Goal: Information Seeking & Learning: Learn about a topic

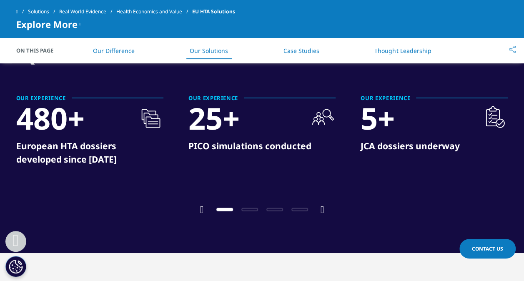
scroll to position [692, 0]
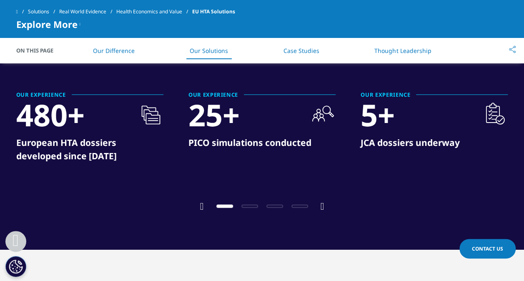
click at [322, 204] on icon "Next slide" at bounding box center [323, 206] width 4 height 10
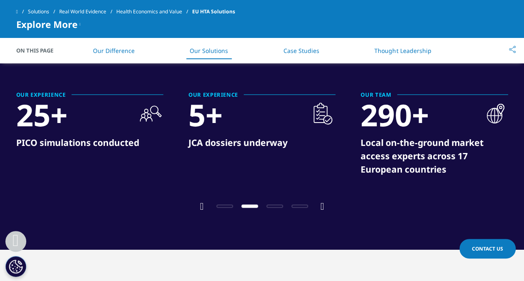
click at [322, 204] on icon "Next slide" at bounding box center [323, 206] width 4 height 10
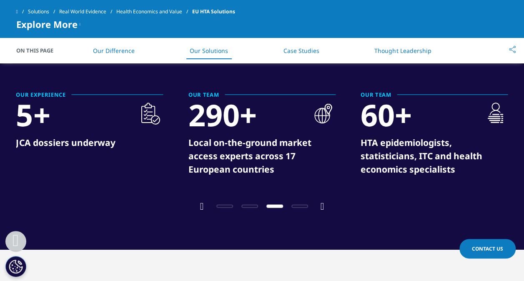
click at [322, 204] on icon "Next slide" at bounding box center [323, 206] width 4 height 10
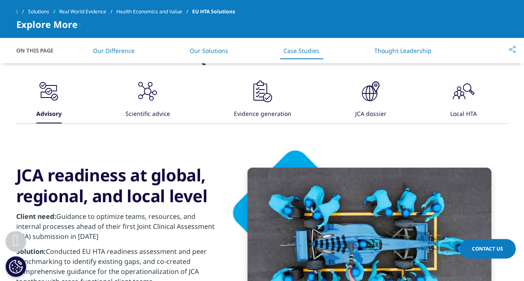
scroll to position [1582, 0]
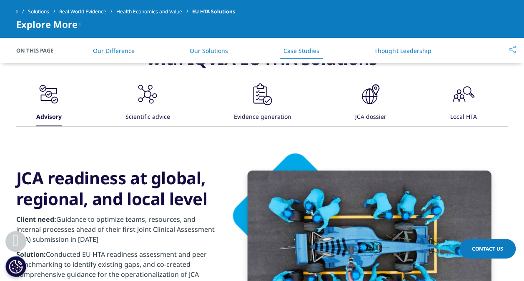
click at [150, 112] on div "Scientific advice" at bounding box center [148, 117] width 45 height 18
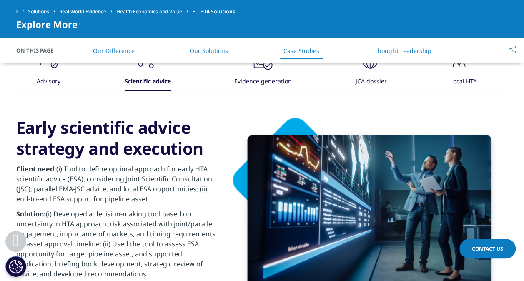
scroll to position [1617, 0]
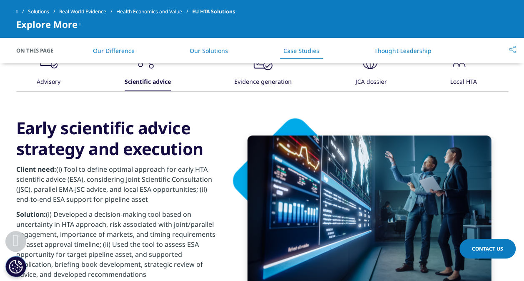
click at [256, 84] on div "Evidence generation" at bounding box center [263, 82] width 58 height 18
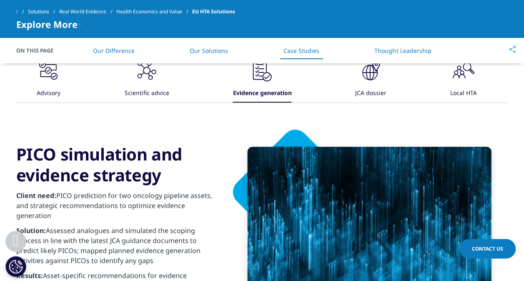
scroll to position [1605, 0]
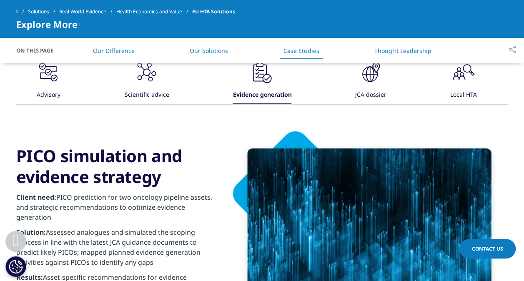
click at [361, 93] on div "JCA dossier" at bounding box center [370, 95] width 31 height 18
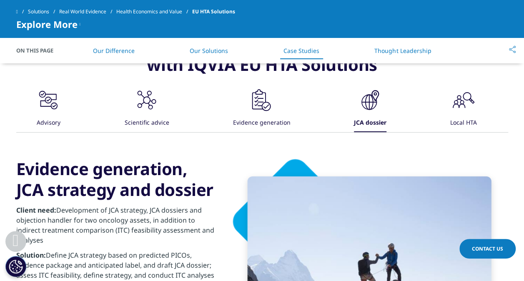
scroll to position [1576, 0]
click at [458, 118] on div "Local HTA" at bounding box center [464, 124] width 27 height 18
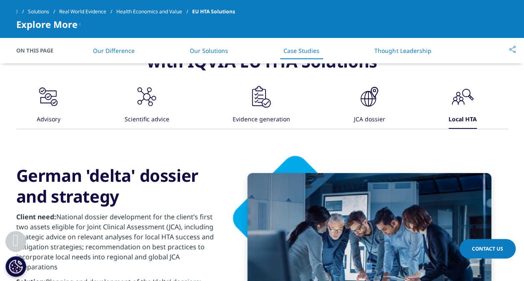
scroll to position [1579, 0]
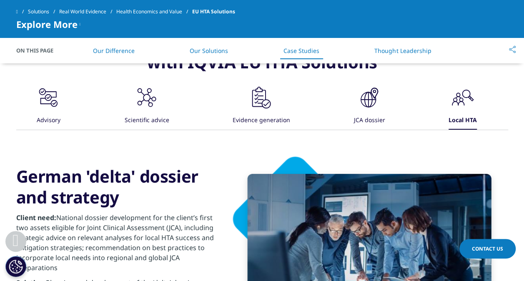
click at [144, 123] on div "Scientific advice" at bounding box center [147, 121] width 45 height 18
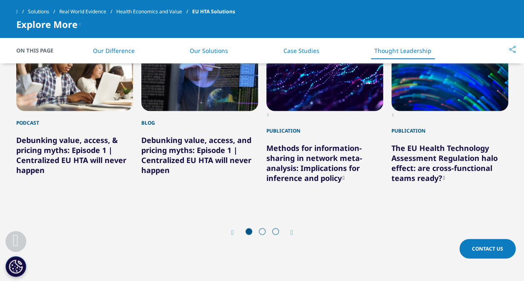
scroll to position [1989, 0]
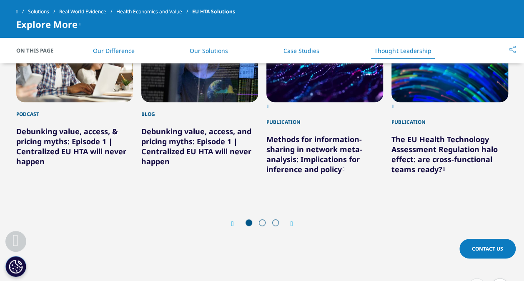
click at [291, 221] on icon "Next slide" at bounding box center [292, 224] width 3 height 7
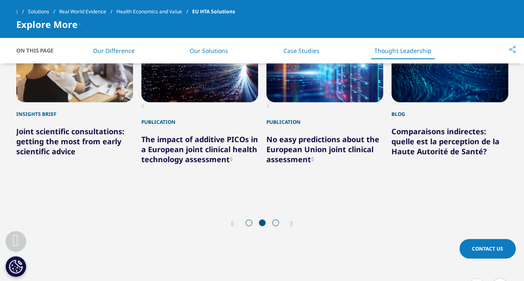
click at [291, 221] on icon "Next slide" at bounding box center [292, 224] width 3 height 7
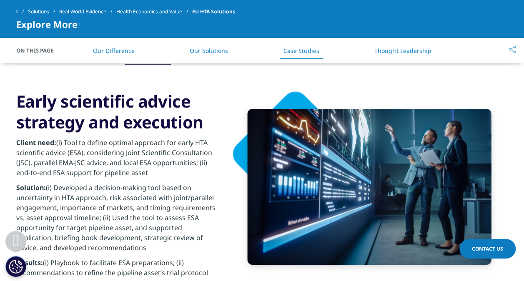
scroll to position [1646, 0]
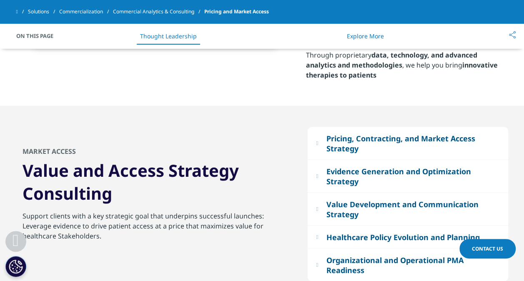
scroll to position [701, 0]
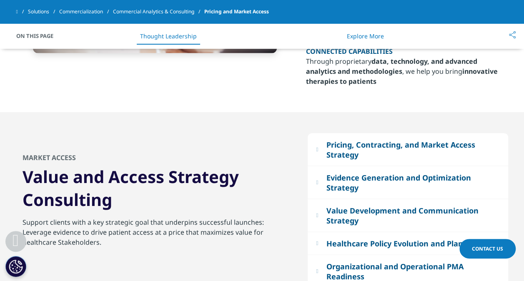
click at [318, 149] on em at bounding box center [317, 148] width 2 height 5
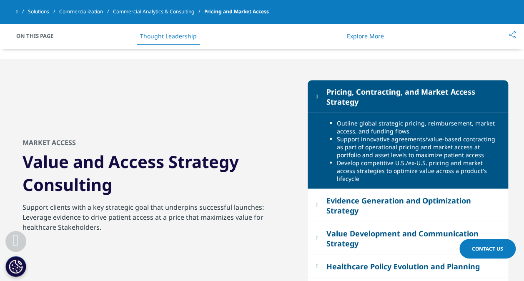
scroll to position [757, 0]
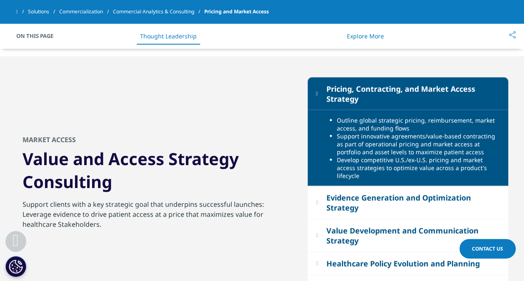
click at [318, 93] on em at bounding box center [317, 93] width 2 height 5
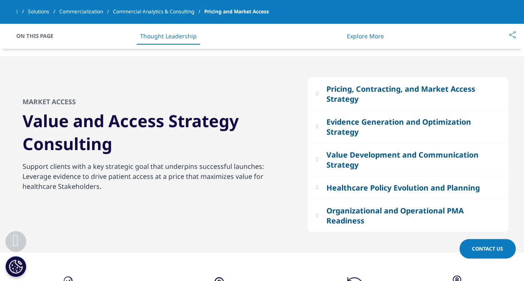
click at [318, 124] on em at bounding box center [317, 125] width 2 height 5
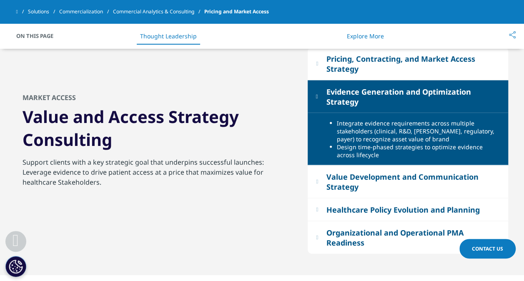
scroll to position [788, 0]
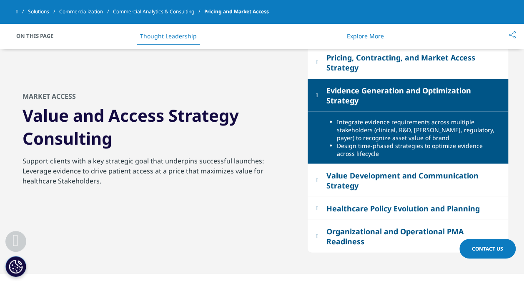
click at [318, 95] on em at bounding box center [317, 95] width 2 height 5
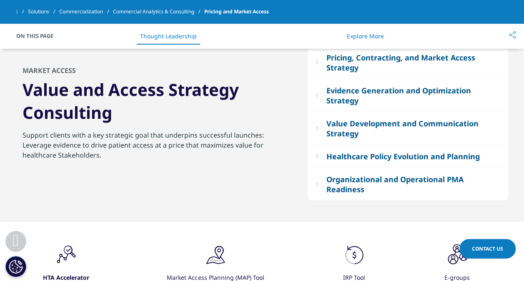
click at [318, 128] on em at bounding box center [317, 128] width 2 height 5
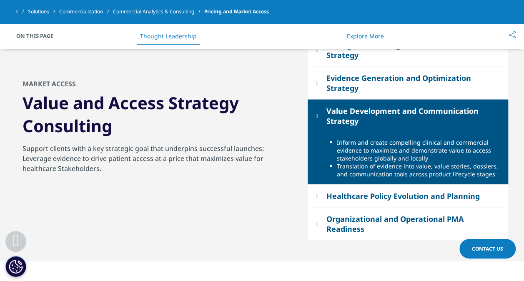
scroll to position [801, 0]
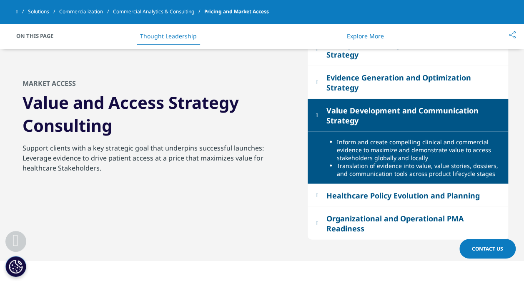
click at [318, 116] on em at bounding box center [317, 115] width 2 height 5
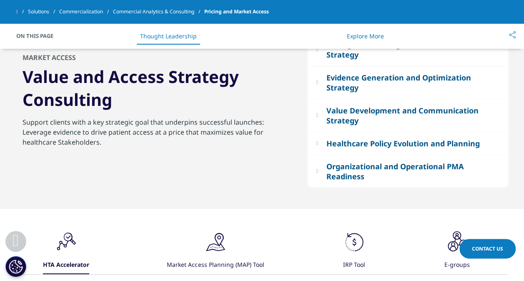
click at [320, 141] on button "Healthcare Policy Evolution and Planning" at bounding box center [408, 143] width 201 height 23
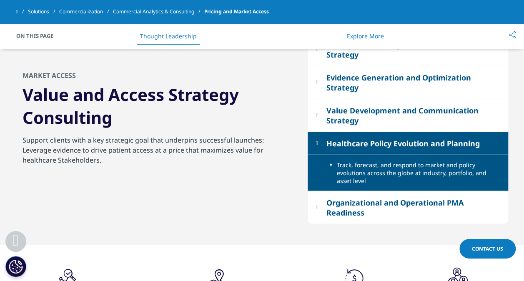
click at [320, 141] on button "Healthcare Policy Evolution and Planning" at bounding box center [408, 143] width 201 height 23
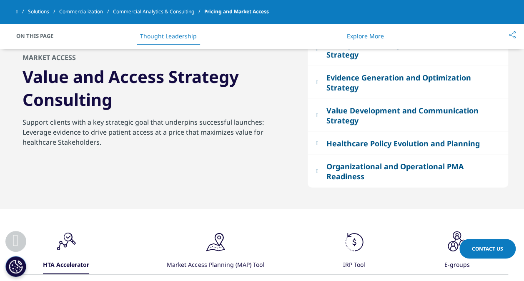
click at [315, 172] on button "Organizational and Operational PMA Readiness" at bounding box center [408, 171] width 201 height 33
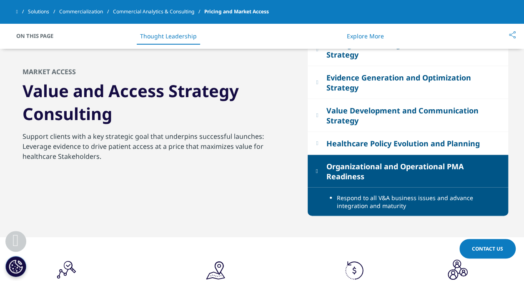
click at [315, 172] on button "Organizational and Operational PMA Readiness" at bounding box center [408, 171] width 201 height 33
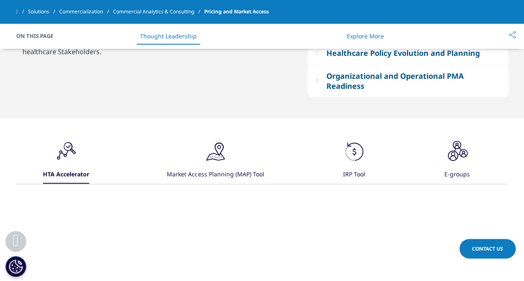
scroll to position [891, 0]
click at [217, 175] on div "Market Access Planning (MAP) Tool" at bounding box center [215, 175] width 97 height 18
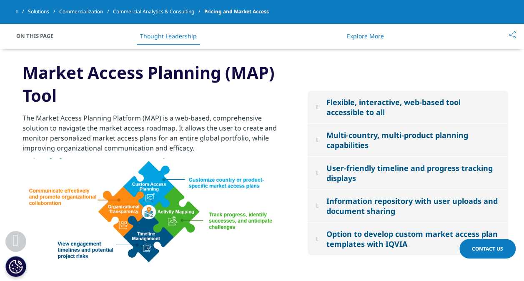
scroll to position [1039, 0]
click at [318, 108] on em at bounding box center [317, 107] width 2 height 5
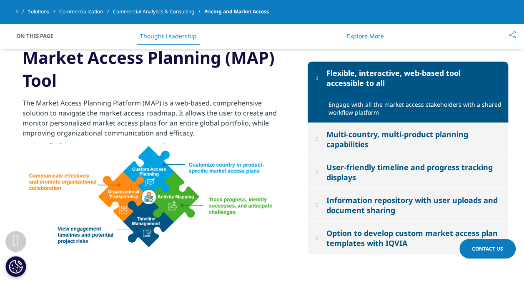
scroll to position [1058, 0]
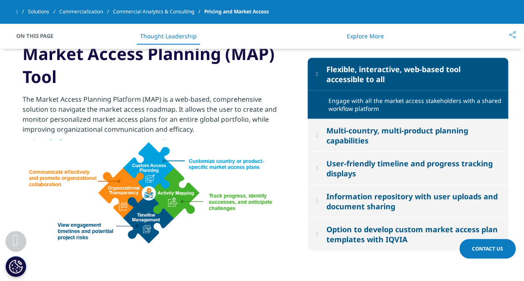
click at [316, 136] on em at bounding box center [317, 135] width 2 height 5
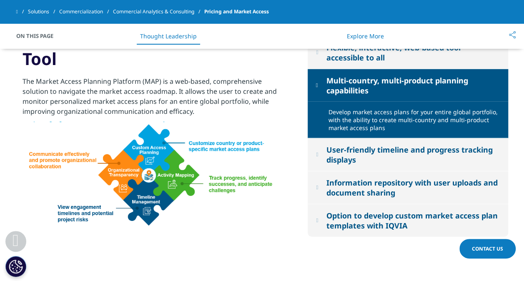
scroll to position [1077, 0]
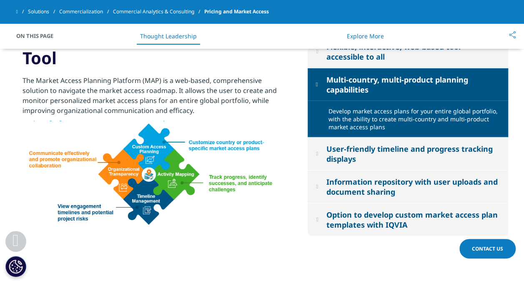
click at [316, 154] on em at bounding box center [317, 153] width 2 height 5
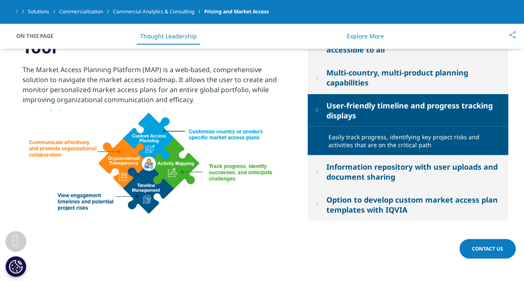
scroll to position [1088, 0]
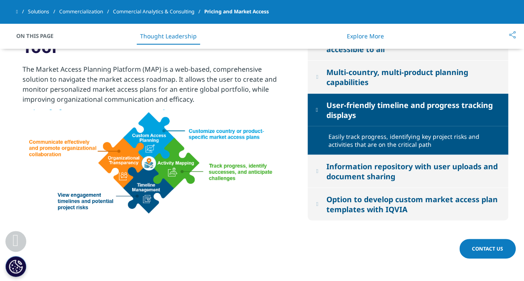
click at [317, 110] on em at bounding box center [317, 109] width 2 height 5
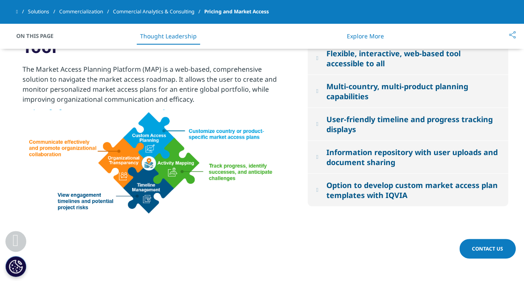
click at [318, 156] on button "Information repository with user uploads and document sharing" at bounding box center [408, 157] width 201 height 33
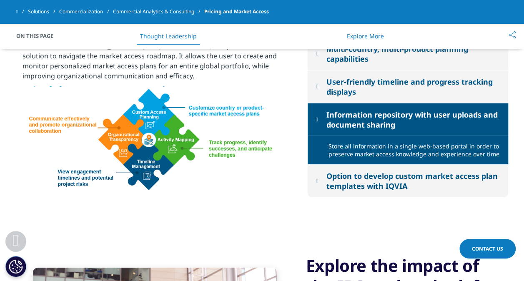
scroll to position [1114, 0]
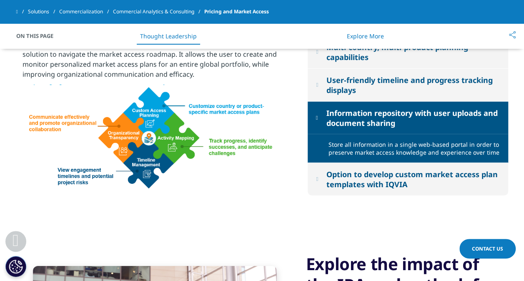
click at [317, 119] on em at bounding box center [317, 117] width 2 height 5
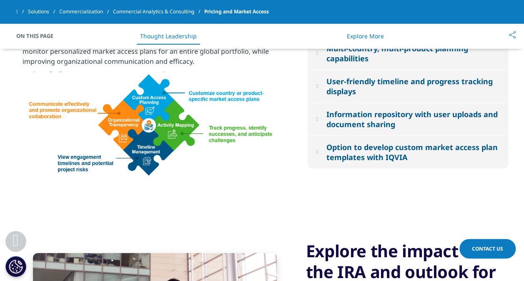
scroll to position [1127, 0]
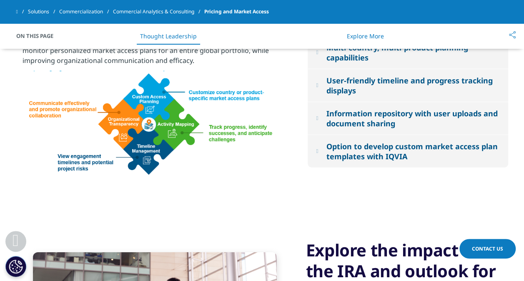
click at [317, 154] on em at bounding box center [317, 151] width 2 height 5
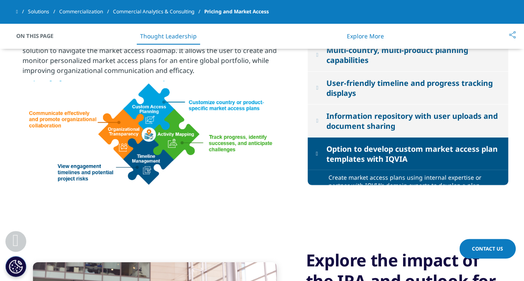
scroll to position [1114, 0]
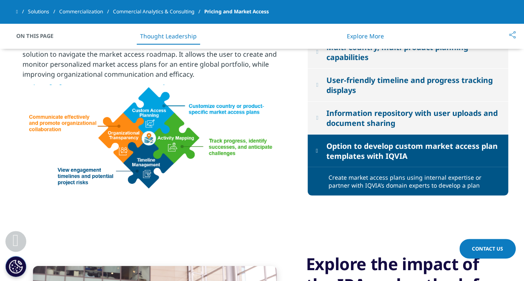
click at [317, 154] on em at bounding box center [317, 150] width 2 height 5
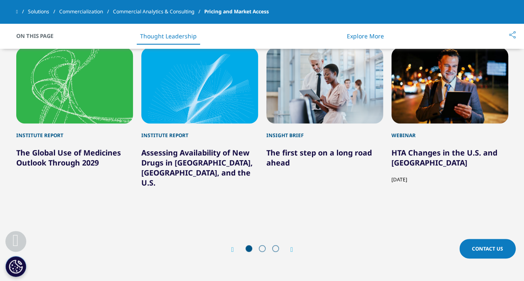
scroll to position [1775, 0]
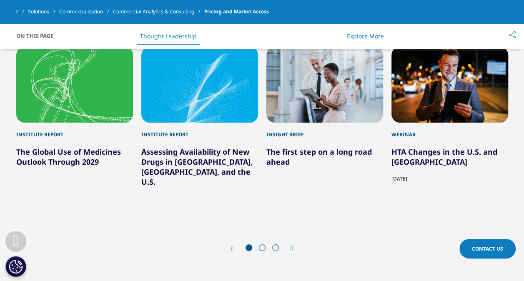
click at [261, 251] on span at bounding box center [262, 247] width 7 height 7
click at [291, 251] on icon "Next slide" at bounding box center [292, 249] width 3 height 7
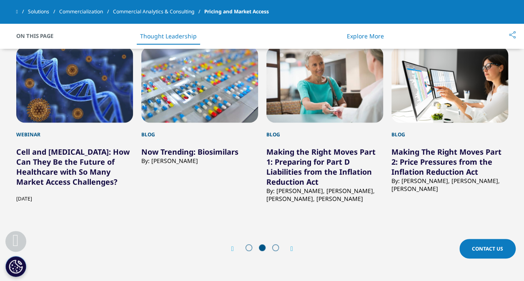
click at [291, 251] on icon "Next slide" at bounding box center [292, 249] width 3 height 7
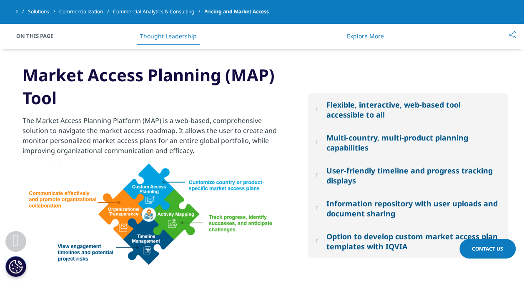
scroll to position [1036, 0]
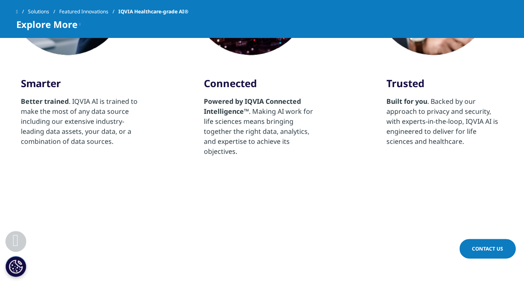
scroll to position [696, 0]
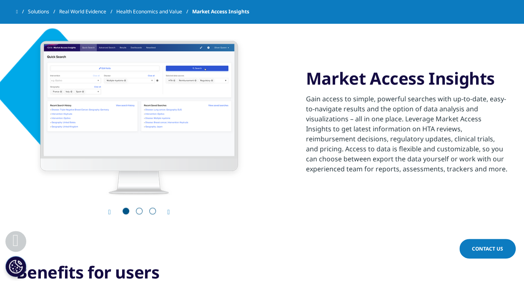
scroll to position [373, 0]
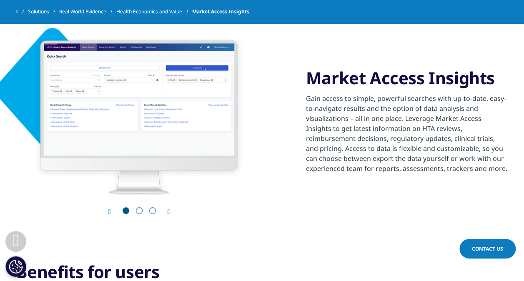
click at [169, 211] on icon "Next slide" at bounding box center [169, 212] width 3 height 7
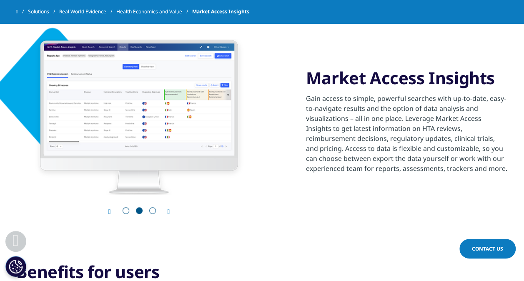
click at [169, 211] on icon "Next slide" at bounding box center [169, 212] width 3 height 7
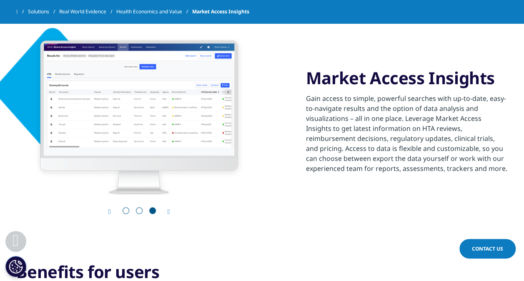
click at [169, 211] on icon "Next slide" at bounding box center [169, 212] width 3 height 7
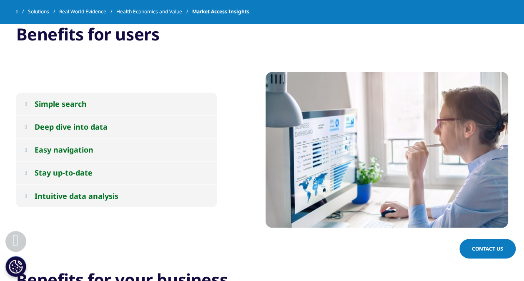
scroll to position [612, 0]
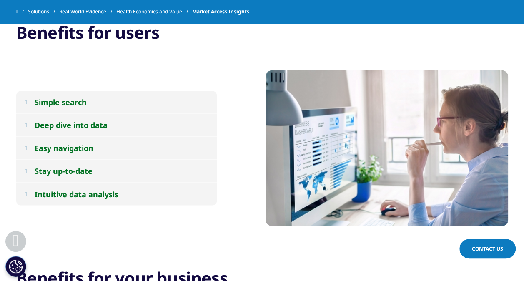
click at [27, 101] on em at bounding box center [26, 101] width 2 height 5
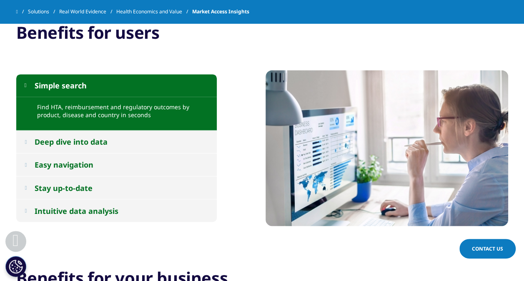
click at [27, 140] on em at bounding box center [26, 141] width 2 height 5
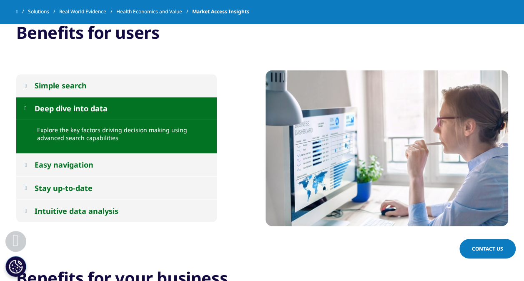
click at [25, 164] on em at bounding box center [26, 164] width 2 height 5
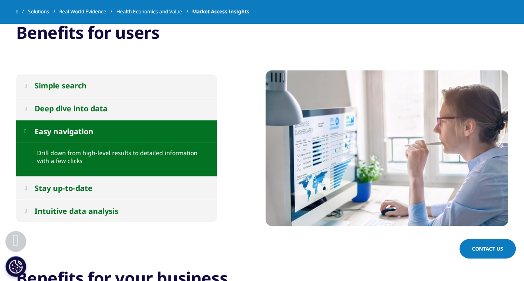
click at [25, 184] on button "Stay up-to-date" at bounding box center [116, 187] width 201 height 23
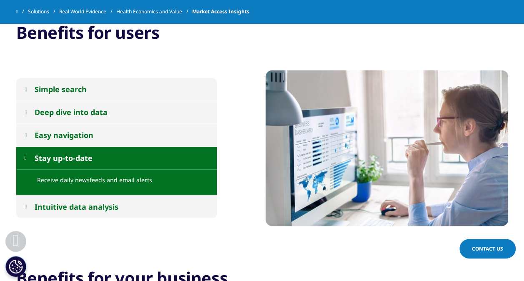
click at [26, 205] on em at bounding box center [26, 206] width 2 height 5
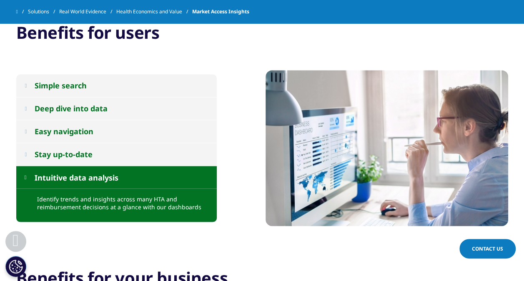
click at [27, 182] on button "Intuitive data analysis" at bounding box center [116, 177] width 201 height 23
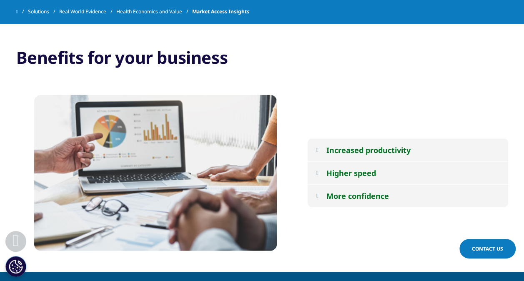
scroll to position [834, 0]
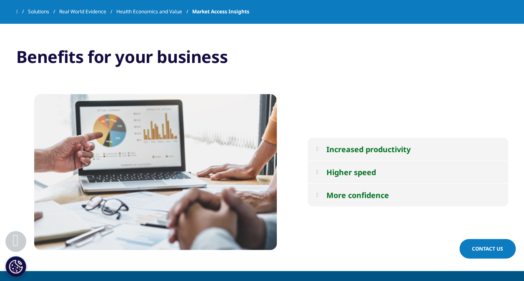
click at [320, 153] on button "Increased productivity" at bounding box center [408, 149] width 201 height 23
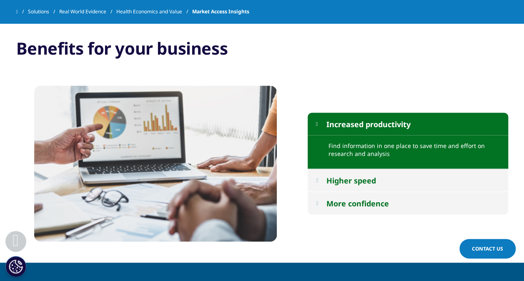
scroll to position [846, 0]
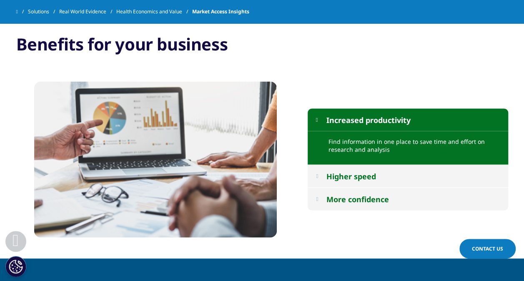
click at [318, 174] on em at bounding box center [317, 176] width 2 height 5
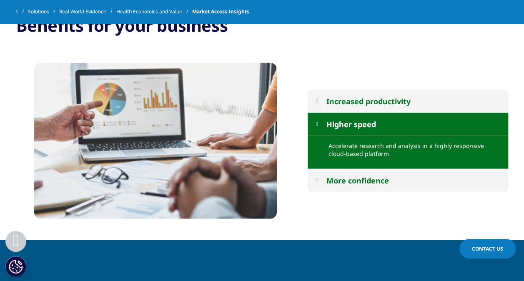
scroll to position [865, 0]
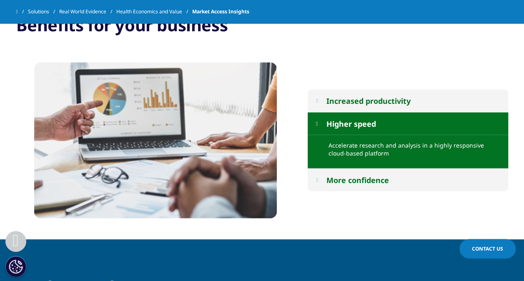
click at [318, 178] on em at bounding box center [317, 179] width 2 height 5
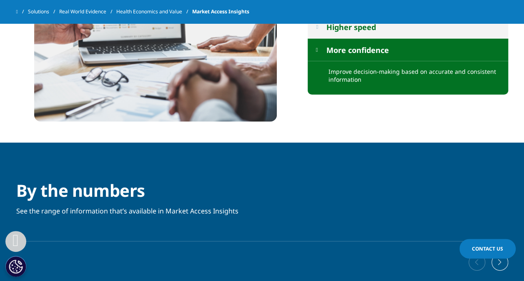
scroll to position [962, 0]
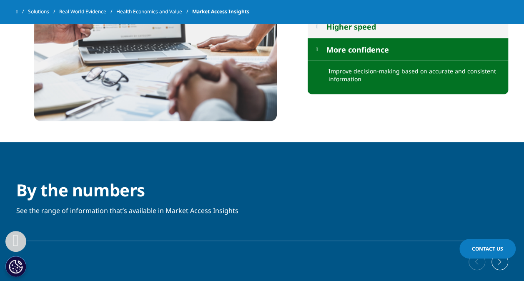
click at [318, 50] on em at bounding box center [317, 49] width 2 height 5
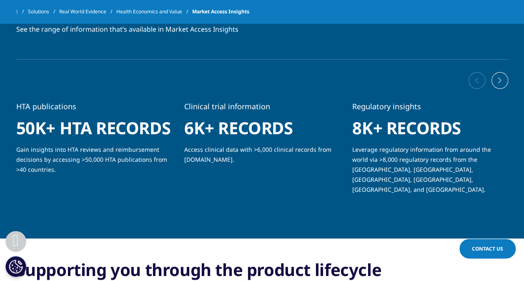
scroll to position [1160, 0]
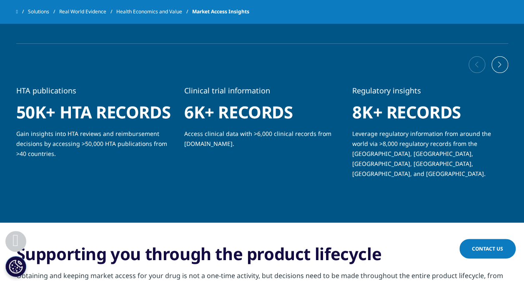
click at [504, 68] on div "Next slide" at bounding box center [500, 64] width 17 height 17
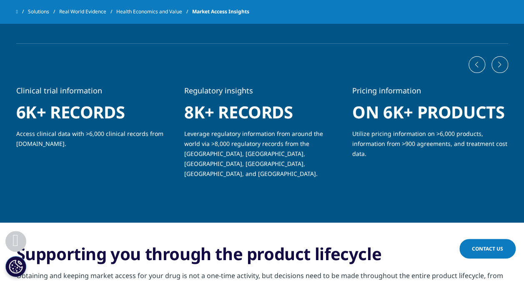
click at [504, 68] on div "Next slide" at bounding box center [500, 64] width 17 height 17
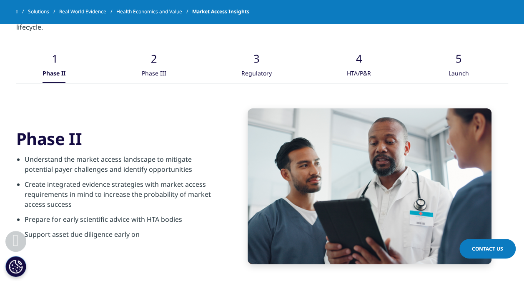
scroll to position [1429, 0]
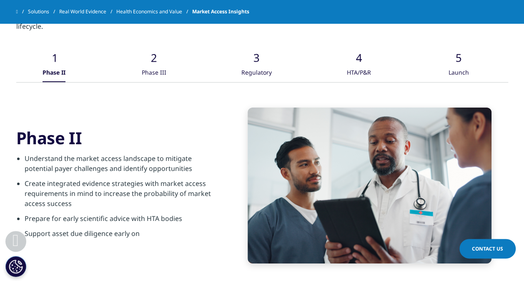
click at [158, 64] on div "Phase III" at bounding box center [154, 73] width 25 height 18
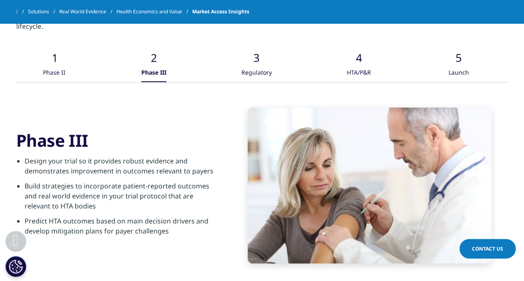
click at [247, 64] on div "Regulatory" at bounding box center [256, 73] width 30 height 18
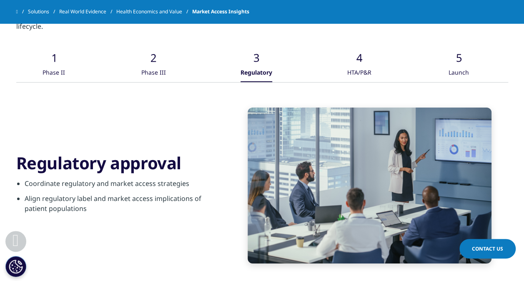
click at [362, 64] on div "HTA/P&R" at bounding box center [360, 73] width 24 height 18
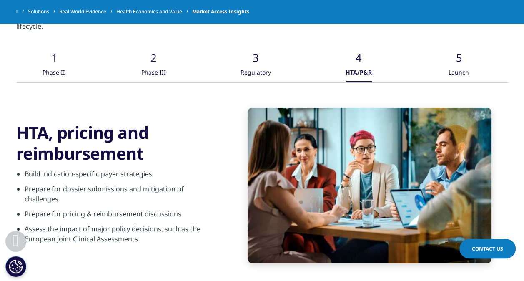
click at [458, 64] on div "Launch" at bounding box center [459, 73] width 20 height 18
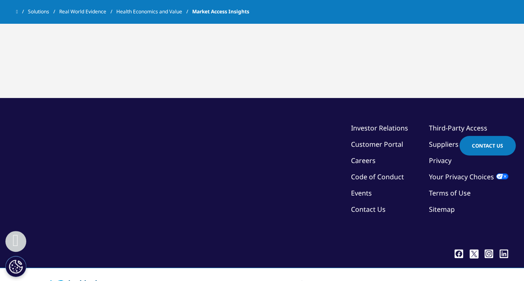
scroll to position [2120, 0]
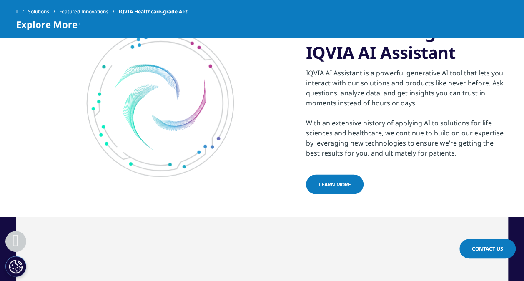
scroll to position [2678, 0]
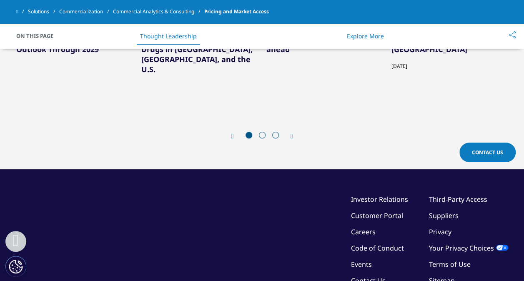
scroll to position [1923, 0]
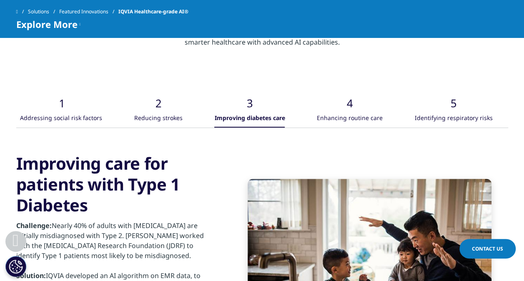
scroll to position [3171, 0]
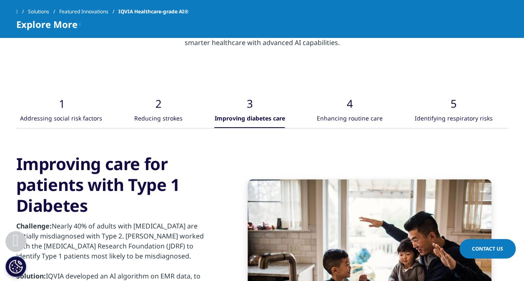
click at [352, 120] on div "Enhancing routine care" at bounding box center [350, 119] width 66 height 18
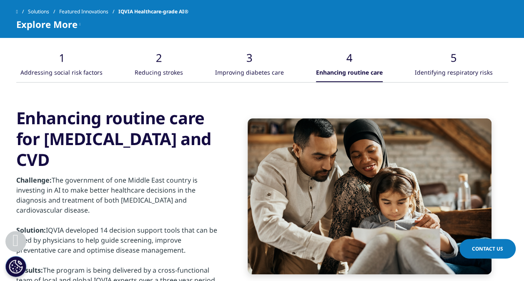
scroll to position [3210, 0]
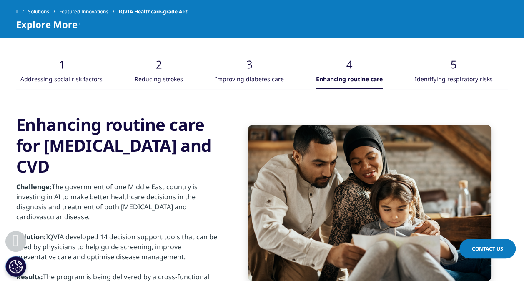
click at [466, 81] on div "Identifying respiratory risks" at bounding box center [454, 80] width 78 height 18
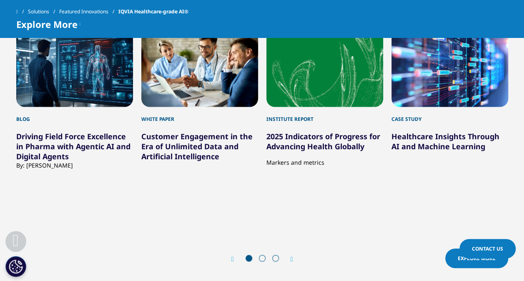
scroll to position [3864, 0]
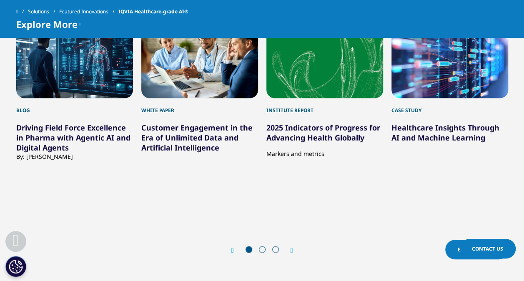
click at [293, 254] on icon "Next slide" at bounding box center [292, 250] width 3 height 7
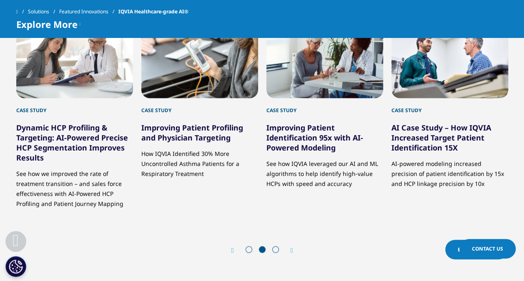
click at [291, 254] on icon "Next slide" at bounding box center [292, 250] width 3 height 7
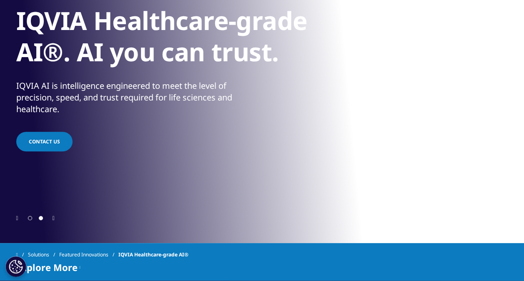
scroll to position [0, 0]
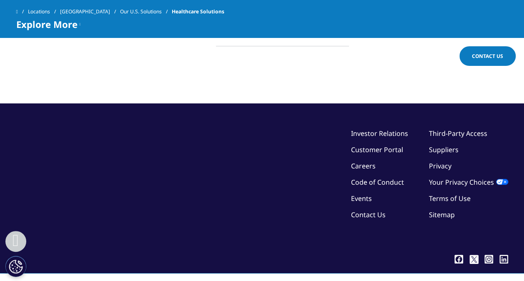
scroll to position [1898, 0]
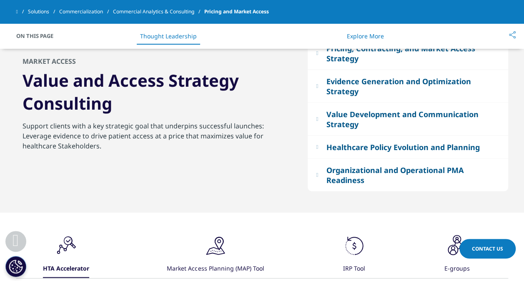
scroll to position [797, 0]
click at [320, 93] on button "Evidence Generation and Optimization Strategy" at bounding box center [408, 86] width 201 height 33
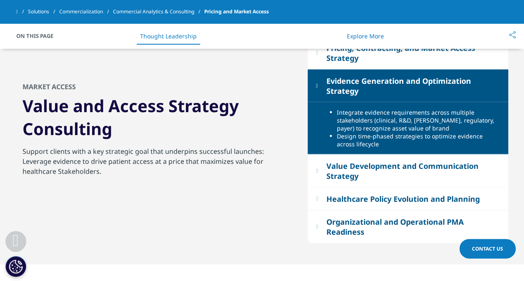
click at [320, 93] on button "Evidence Generation and Optimization Strategy" at bounding box center [408, 86] width 201 height 33
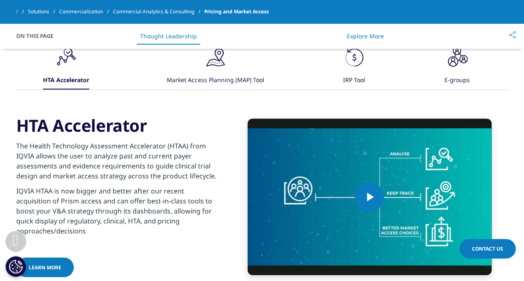
scroll to position [986, 0]
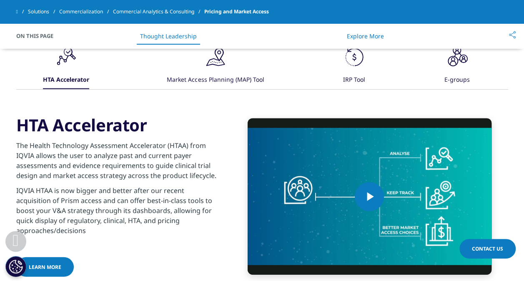
click at [355, 83] on div "IRP Tool" at bounding box center [354, 80] width 22 height 18
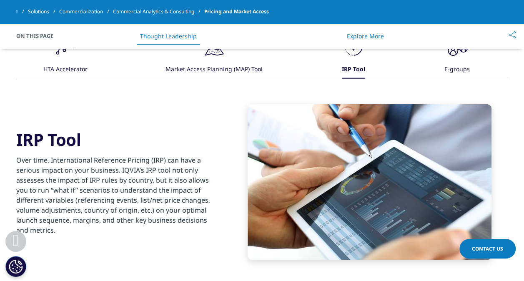
scroll to position [997, 0]
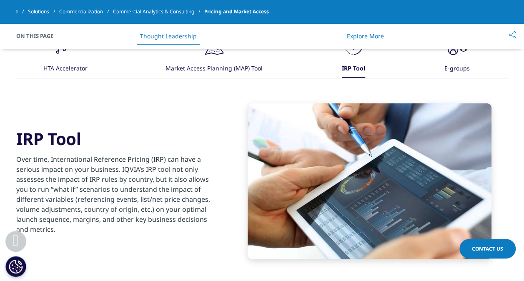
click at [457, 70] on div "E-groups" at bounding box center [456, 69] width 25 height 18
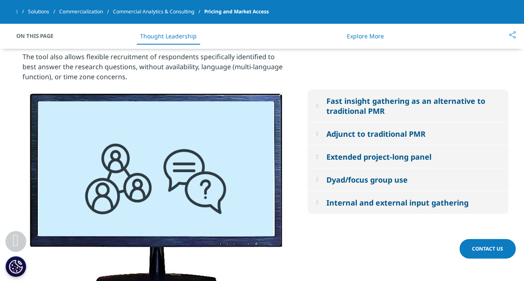
scroll to position [1114, 0]
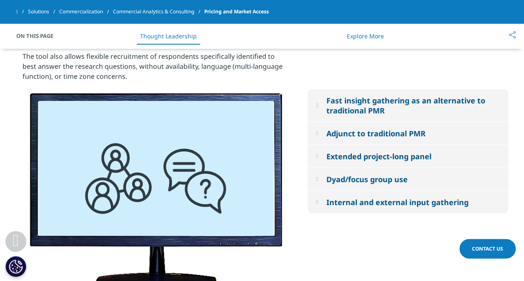
click at [317, 106] on em at bounding box center [317, 105] width 2 height 5
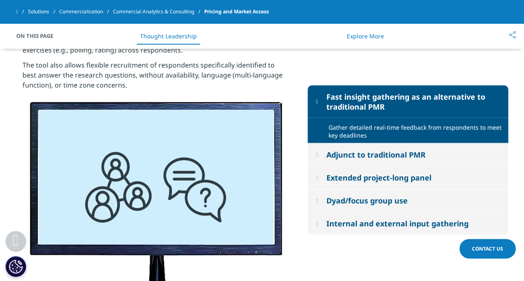
scroll to position [1099, 0]
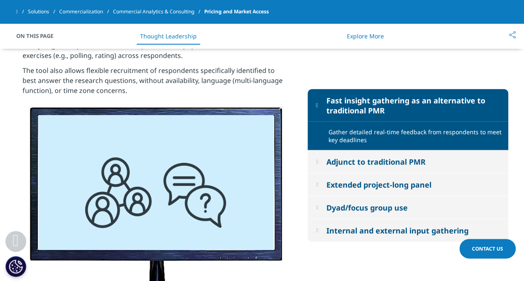
click at [315, 161] on button "Adjunct to traditional PMR" at bounding box center [408, 162] width 201 height 23
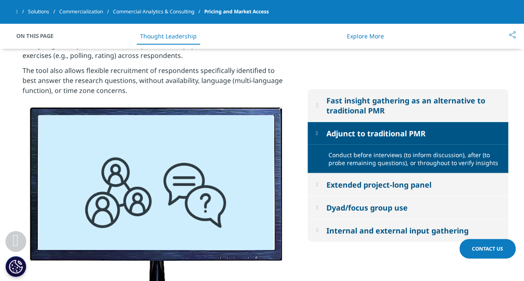
click at [315, 188] on button "Extended project-long panel" at bounding box center [408, 185] width 201 height 23
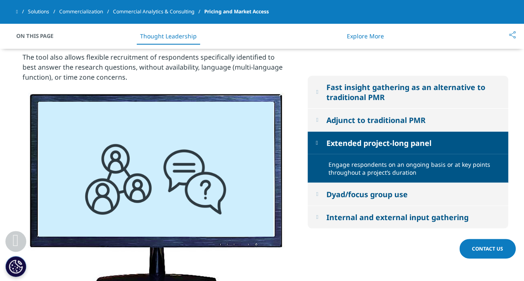
scroll to position [1114, 0]
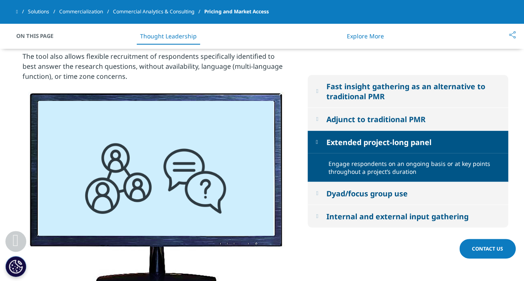
click at [316, 198] on button "Dyad/focus group use" at bounding box center [408, 193] width 201 height 23
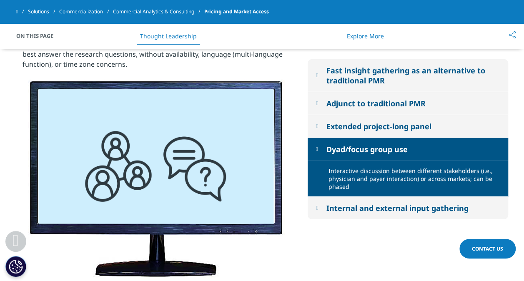
scroll to position [1126, 0]
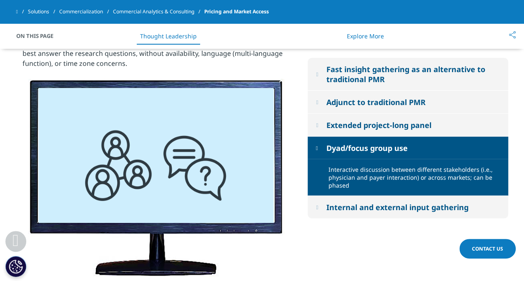
click at [317, 208] on em at bounding box center [317, 207] width 2 height 5
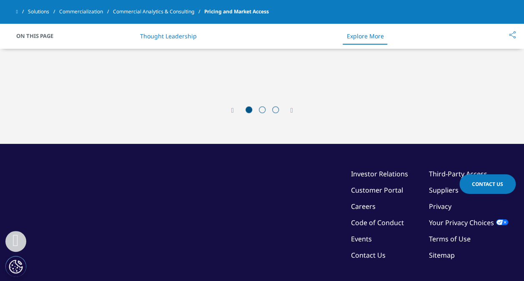
scroll to position [2096, 0]
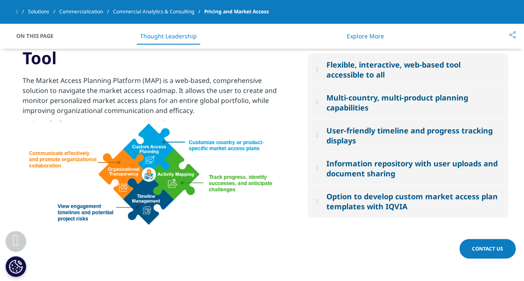
scroll to position [1076, 0]
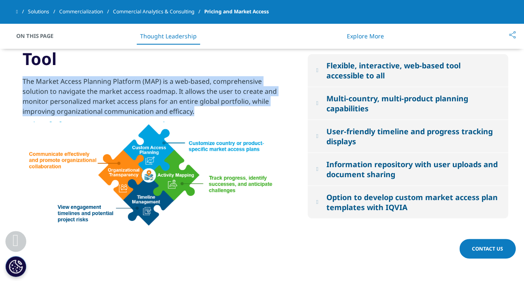
drag, startPoint x: 22, startPoint y: 81, endPoint x: 165, endPoint y: 115, distance: 147.1
click at [165, 115] on p "The Market Access Planning Platform (MAP) is a web-based, comprehensive solutio…" at bounding box center [156, 98] width 267 height 45
copy p "The Market Access Planning Platform (MAP) is a web-based, comprehensive solutio…"
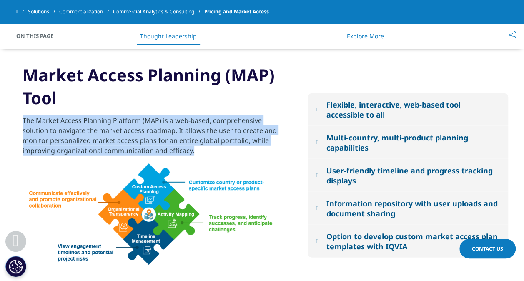
scroll to position [1036, 0]
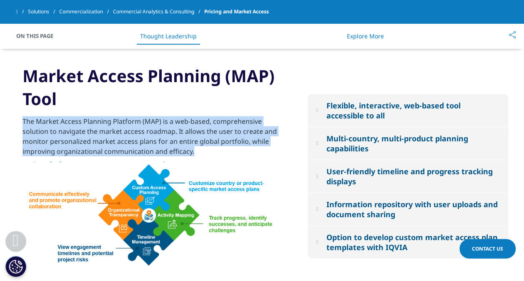
click at [328, 111] on button "Flexible, interactive, web-based tool accessible to all" at bounding box center [408, 110] width 201 height 33
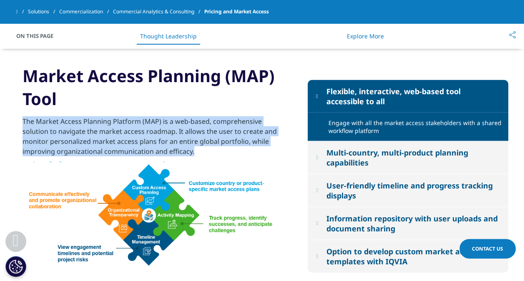
click at [318, 96] on em at bounding box center [317, 95] width 2 height 5
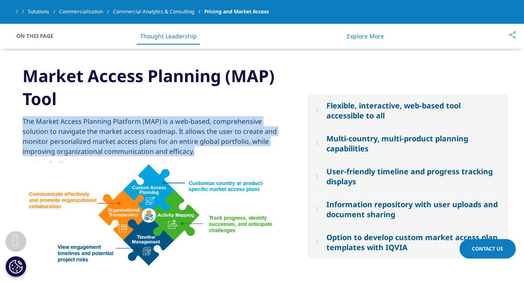
scroll to position [1067, 0]
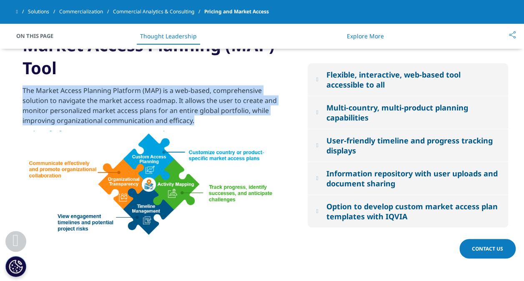
click at [259, 155] on img at bounding box center [154, 184] width 262 height 106
click at [249, 128] on p "The Market Access Planning Platform (MAP) is a web-based, comprehensive solutio…" at bounding box center [156, 108] width 267 height 45
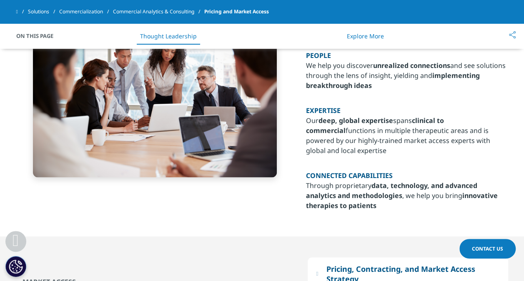
scroll to position [1789, 0]
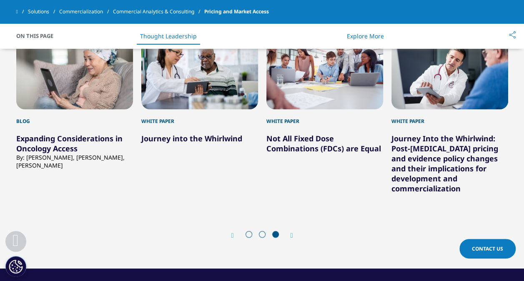
click at [292, 237] on icon "Next slide" at bounding box center [292, 235] width 3 height 7
click at [233, 239] on icon "Previous slide" at bounding box center [233, 235] width 3 height 7
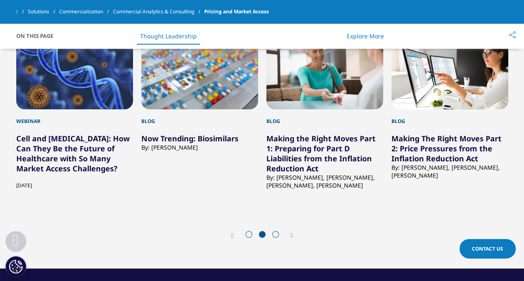
click at [233, 239] on icon "Previous slide" at bounding box center [233, 235] width 3 height 7
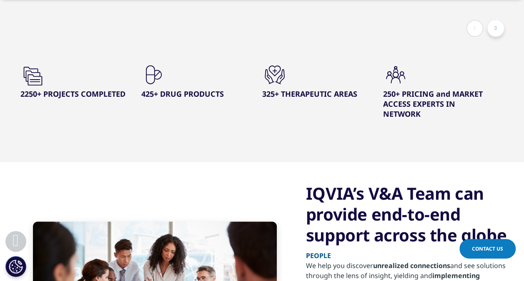
scroll to position [271, 0]
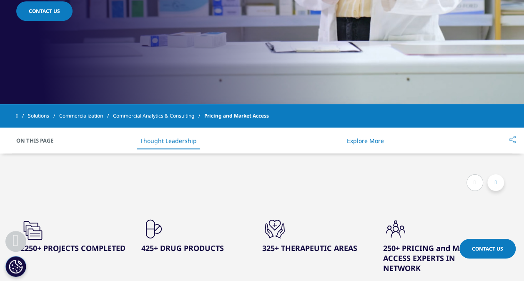
click at [375, 137] on link "Explore More" at bounding box center [365, 141] width 37 height 8
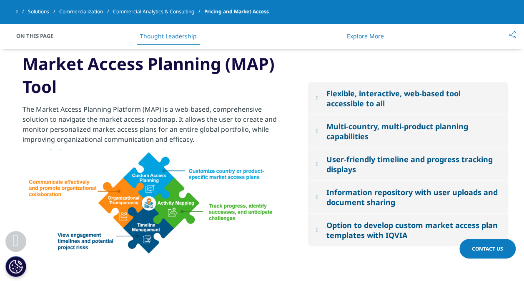
scroll to position [1049, 0]
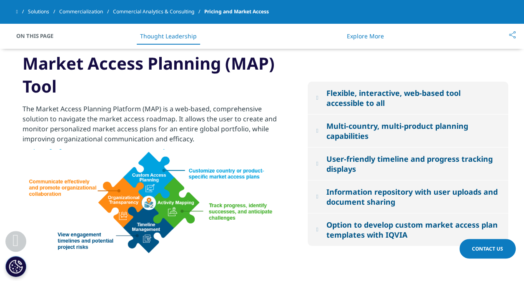
click at [330, 107] on div "Flexible, interactive, web-based tool accessible to all" at bounding box center [413, 98] width 174 height 20
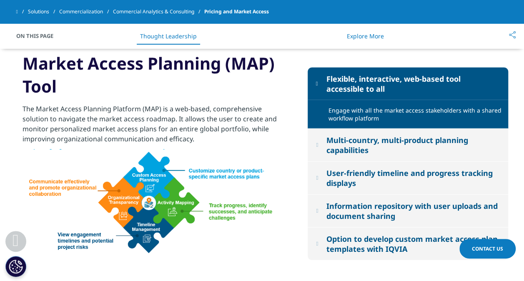
scroll to position [1059, 0]
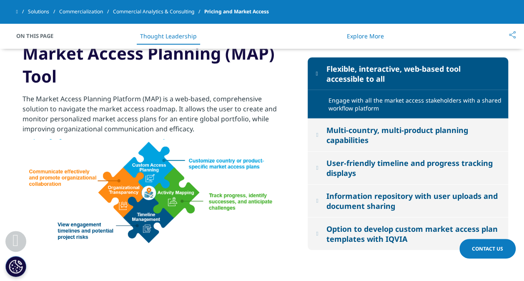
click at [341, 137] on div "Multi-country, multi-product planning capabilities" at bounding box center [413, 135] width 174 height 20
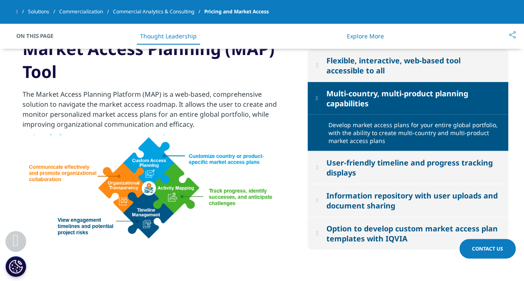
scroll to position [1064, 0]
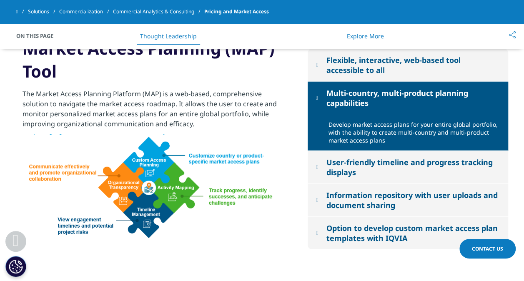
click at [328, 72] on button "Flexible, interactive, web-based tool accessible to all" at bounding box center [408, 65] width 201 height 33
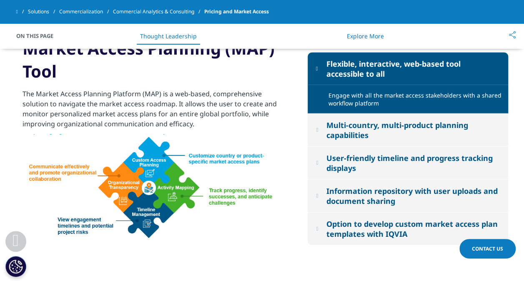
drag, startPoint x: 329, startPoint y: 62, endPoint x: 384, endPoint y: 105, distance: 69.9
click at [384, 105] on div "Flexible, interactive, web-based tool accessible to all Engage with all the mar…" at bounding box center [408, 149] width 201 height 193
drag, startPoint x: 384, startPoint y: 105, endPoint x: 325, endPoint y: 63, distance: 72.3
click at [325, 63] on div "Flexible, interactive, web-based tool accessible to all Engage with all the mar…" at bounding box center [408, 149] width 201 height 193
copy div "Flexible, interactive, web-based tool accessible to all Engage with all the mar…"
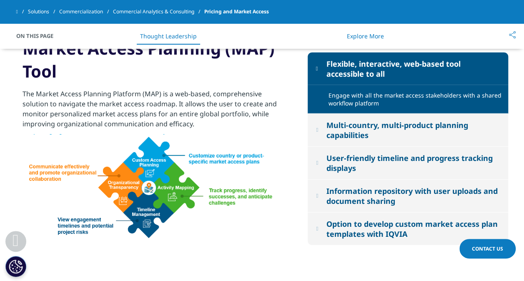
click at [318, 131] on em at bounding box center [317, 129] width 2 height 5
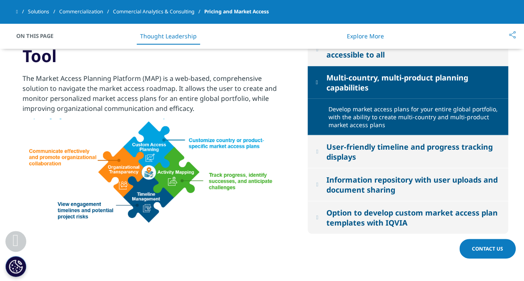
scroll to position [1080, 0]
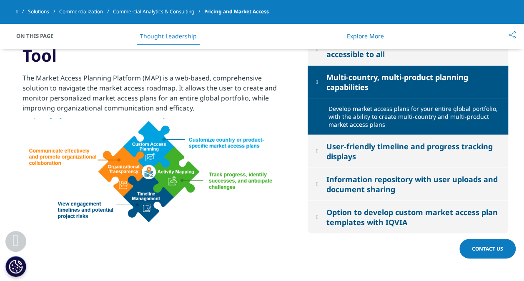
drag, startPoint x: 385, startPoint y: 126, endPoint x: 326, endPoint y: 78, distance: 75.9
click at [326, 78] on div "Flexible, interactive, web-based tool accessible to all Engage with all the mar…" at bounding box center [408, 133] width 201 height 201
copy div "Multi-country, multi-product planning capabilities Develop market access plans …"
click at [322, 151] on button "User-friendly timeline and progress tracking displays" at bounding box center [408, 151] width 201 height 33
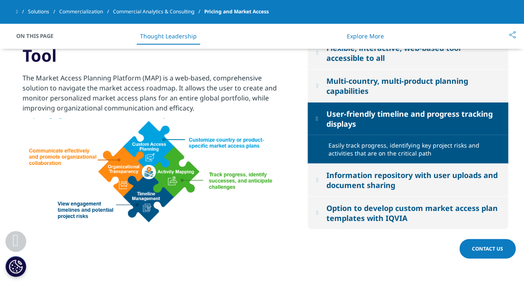
drag, startPoint x: 408, startPoint y: 156, endPoint x: 328, endPoint y: 115, distance: 90.7
click at [328, 115] on div "Flexible, interactive, web-based tool accessible to all Engage with all the mar…" at bounding box center [408, 133] width 201 height 193
copy div "User-friendly timeline and progress tracking displays Easily track progress, id…"
click at [323, 186] on button "Information repository with user uploads and document sharing" at bounding box center [408, 180] width 201 height 33
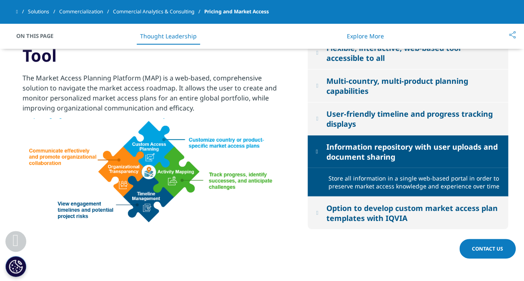
drag, startPoint x: 498, startPoint y: 189, endPoint x: 326, endPoint y: 148, distance: 176.6
click at [326, 148] on div "Flexible, interactive, web-based tool accessible to all Engage with all the mar…" at bounding box center [408, 133] width 201 height 193
copy div "Information repository with user uploads and document sharing Store all informa…"
click at [362, 93] on div "Multi-country, multi-product planning capabilities" at bounding box center [413, 86] width 174 height 20
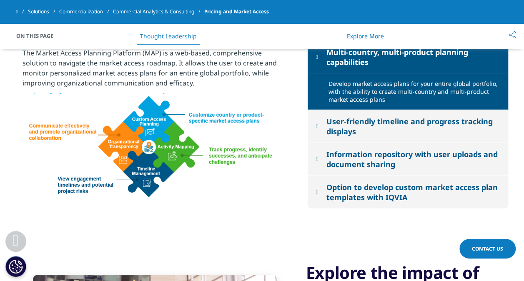
scroll to position [1105, 0]
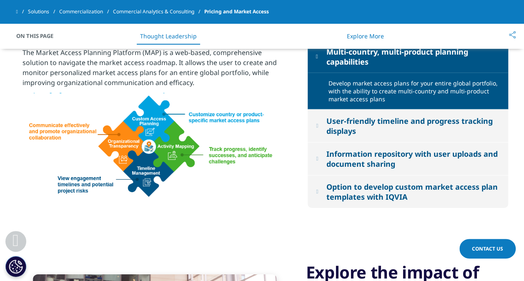
click at [344, 134] on div "User-friendly timeline and progress tracking displays" at bounding box center [413, 126] width 174 height 20
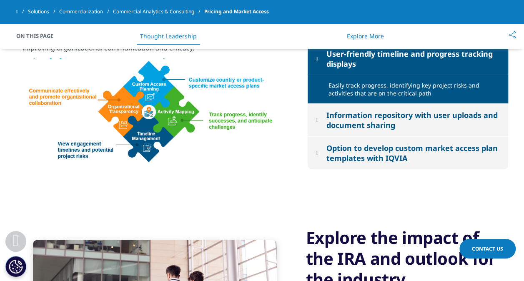
scroll to position [1126, 0]
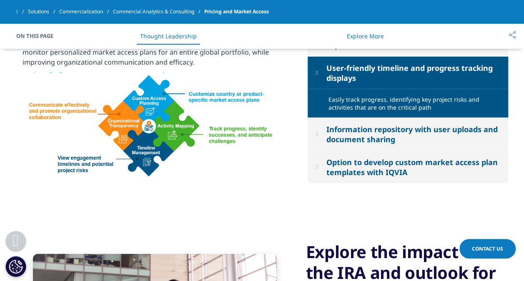
drag, startPoint x: 410, startPoint y: 107, endPoint x: 326, endPoint y: 67, distance: 93.3
click at [326, 67] on div "Flexible, interactive, web-based tool accessible to all Engage with all the mar…" at bounding box center [408, 87] width 201 height 193
copy div "User-friendly timeline and progress tracking displays Easily track progress, id…"
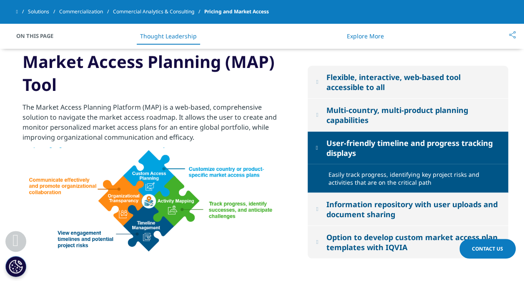
scroll to position [1051, 0]
click at [318, 149] on em at bounding box center [317, 147] width 2 height 5
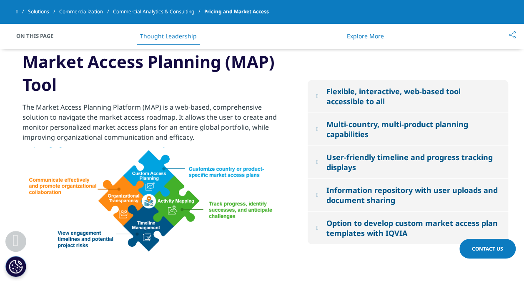
click at [318, 94] on em at bounding box center [317, 95] width 2 height 5
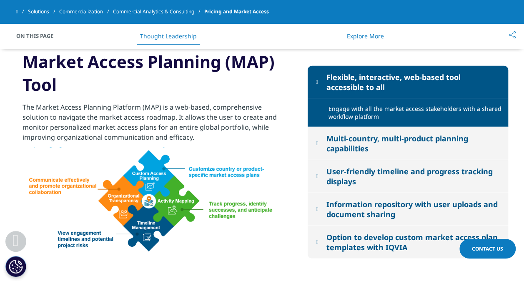
drag, startPoint x: 386, startPoint y: 118, endPoint x: 323, endPoint y: 81, distance: 73.7
click at [323, 81] on div "Flexible, interactive, web-based tool accessible to all Engage with all the mar…" at bounding box center [408, 162] width 201 height 193
copy div "Flexible, interactive, web-based tool accessible to all Engage with all the mar…"
click at [360, 209] on div "Information repository with user uploads and document sharing" at bounding box center [413, 209] width 174 height 20
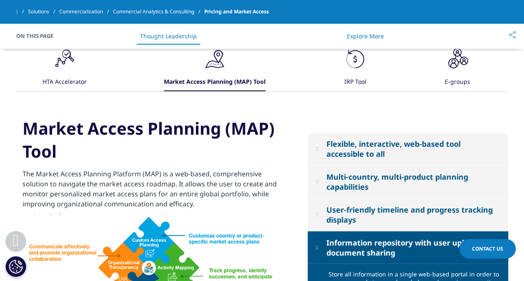
scroll to position [983, 0]
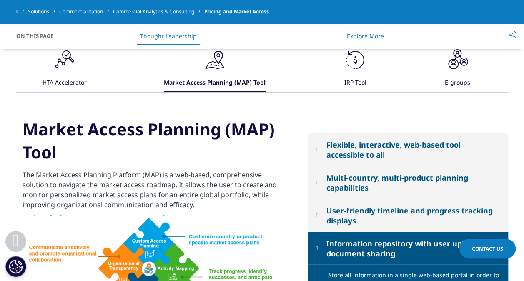
click at [325, 151] on button "Flexible, interactive, web-based tool accessible to all" at bounding box center [408, 150] width 201 height 33
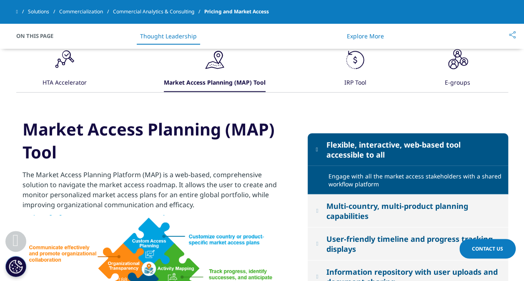
scroll to position [1002, 0]
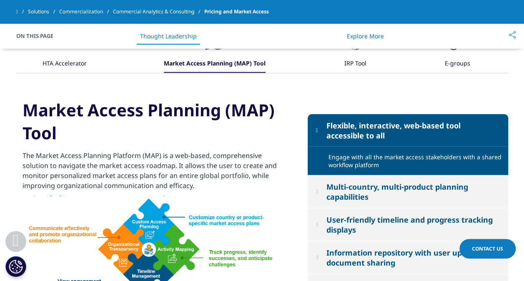
click at [349, 159] on div "Engage with all the market access stakeholders with a shared workflow platform" at bounding box center [416, 161] width 174 height 16
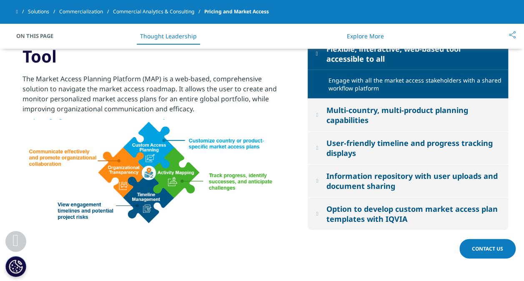
scroll to position [1081, 0]
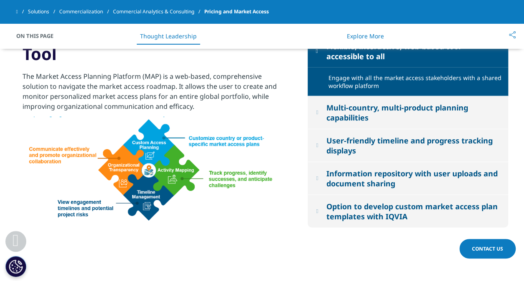
click at [322, 213] on button "Option to develop custom market access plan templates with IQVIA" at bounding box center [408, 211] width 201 height 33
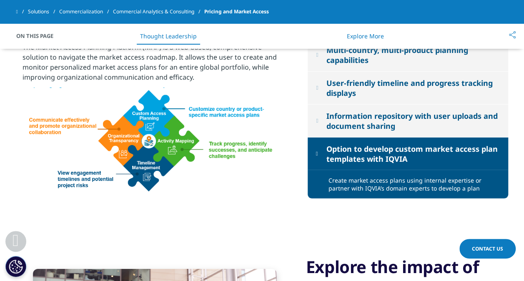
scroll to position [1116, 0]
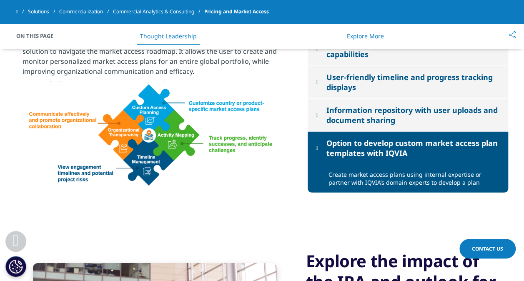
drag, startPoint x: 329, startPoint y: 177, endPoint x: 462, endPoint y: 187, distance: 133.5
click at [462, 186] on div "Create market access plans using internal expertise or partner with IQVIA’s dom…" at bounding box center [416, 179] width 174 height 16
copy div "Create market access plans using internal expertise or partner with IQVIA’s dom…"
click at [460, 186] on div "Create market access plans using internal expertise or partner with IQVIA’s dom…" at bounding box center [416, 179] width 174 height 16
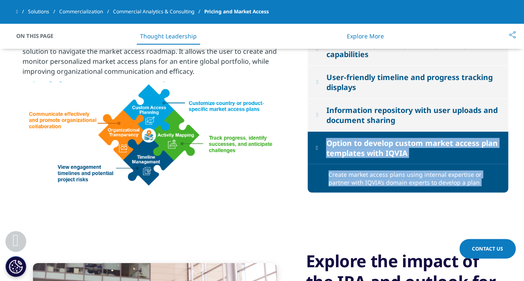
drag, startPoint x: 460, startPoint y: 186, endPoint x: 325, endPoint y: 145, distance: 141.2
click at [325, 145] on div "Flexible, interactive, web-based tool accessible to all Engage with all the mar…" at bounding box center [408, 96] width 201 height 193
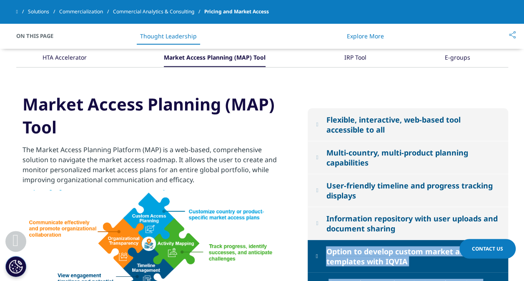
scroll to position [1005, 0]
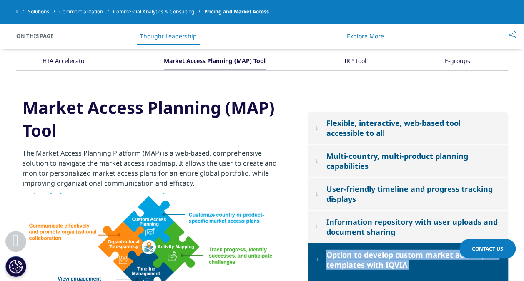
click at [318, 128] on em at bounding box center [317, 127] width 2 height 5
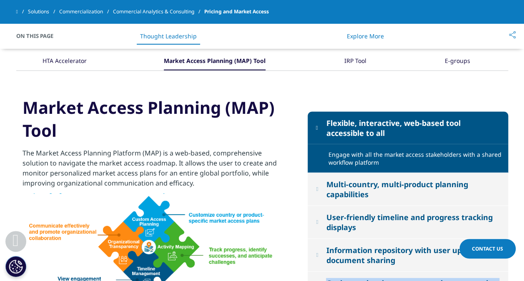
drag, startPoint x: 395, startPoint y: 162, endPoint x: 317, endPoint y: 125, distance: 85.5
click at [317, 125] on div "Flexible, interactive, web-based tool accessible to all Engage with all the mar…" at bounding box center [408, 208] width 201 height 193
copy div "Flexible, interactive, web-based tool accessible to all Engage with all the mar…"
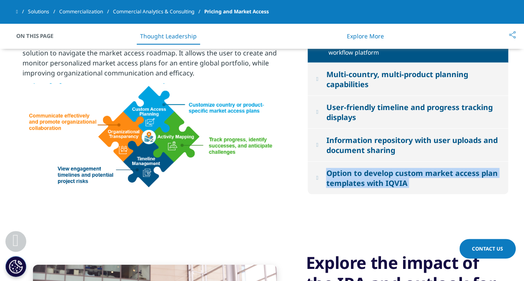
scroll to position [1116, 0]
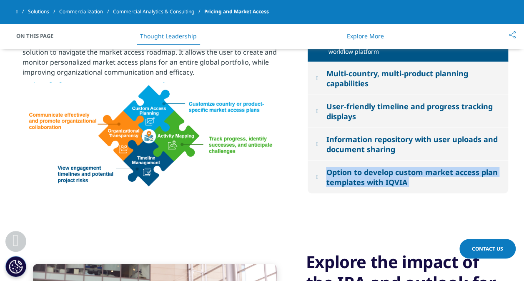
click at [343, 187] on div "Option to develop custom market access plan templates with IQVIA" at bounding box center [413, 177] width 174 height 20
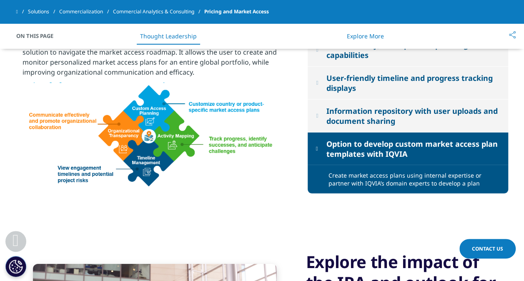
click at [343, 187] on div "Create market access plans using internal expertise or partner with IQVIA’s dom…" at bounding box center [416, 179] width 174 height 16
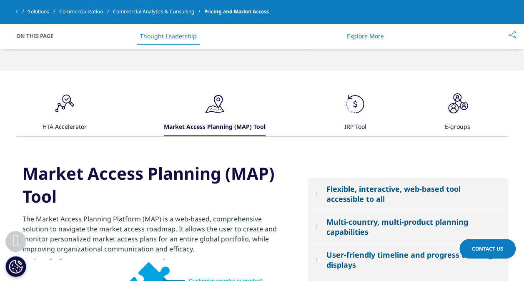
scroll to position [938, 0]
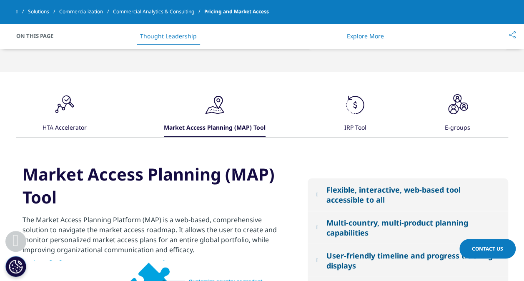
click at [313, 197] on button "Flexible, interactive, web-based tool accessible to all" at bounding box center [408, 195] width 201 height 33
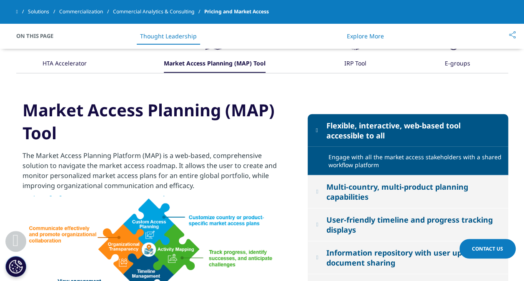
scroll to position [1003, 0]
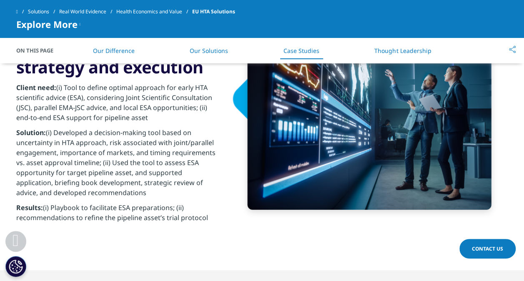
scroll to position [1978, 0]
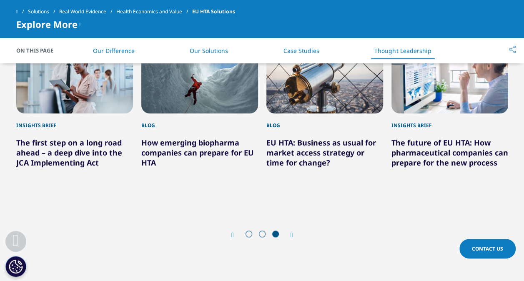
click at [232, 232] on icon "Previous slide" at bounding box center [233, 235] width 3 height 7
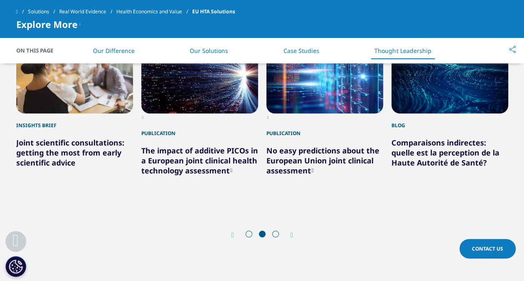
click at [232, 232] on icon "Previous slide" at bounding box center [233, 235] width 3 height 7
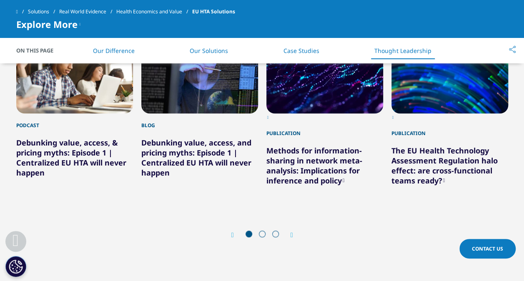
click at [232, 232] on icon "Previous slide" at bounding box center [233, 235] width 3 height 7
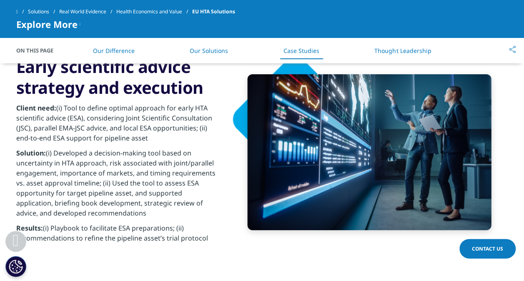
scroll to position [1682, 0]
